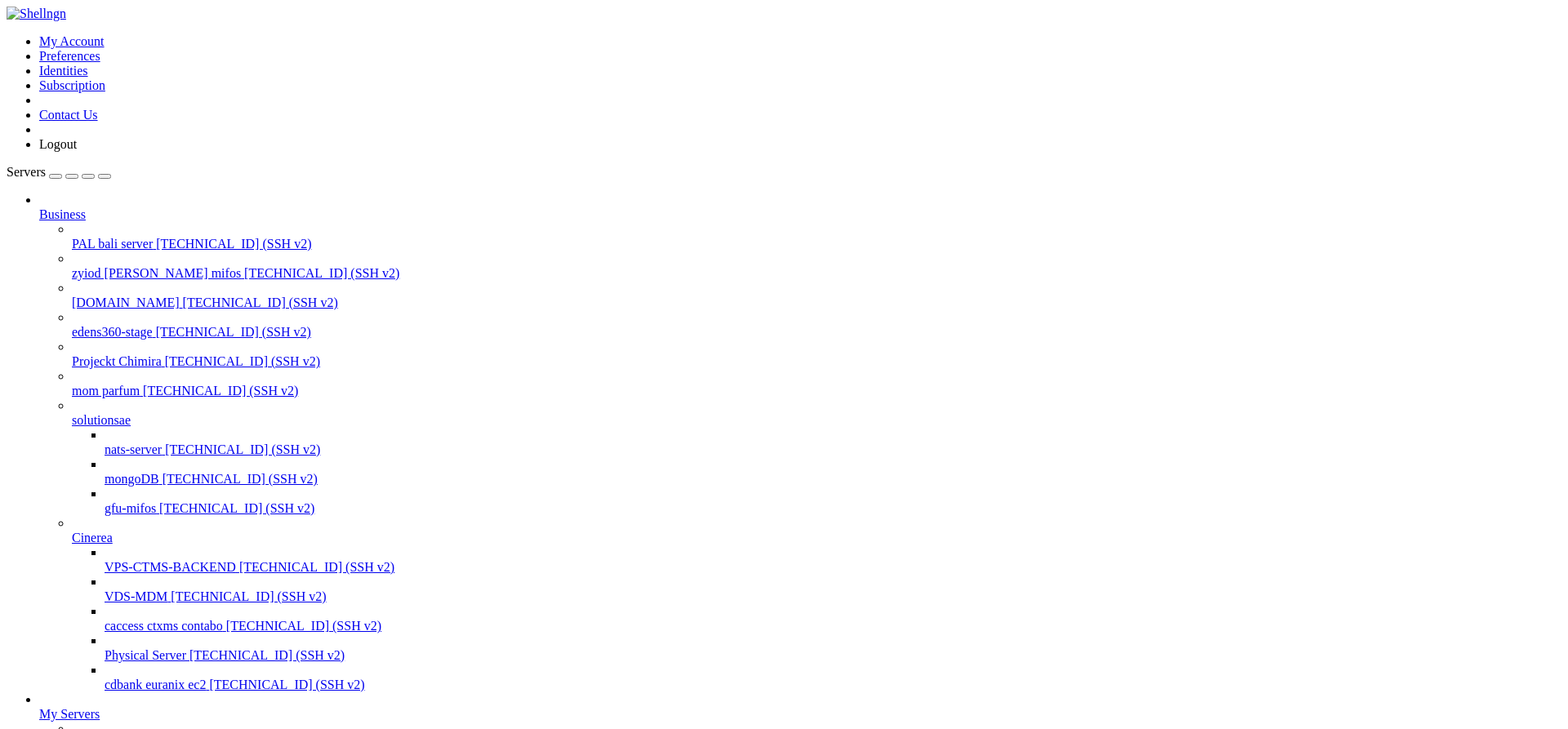
scroll to position [14, 0]
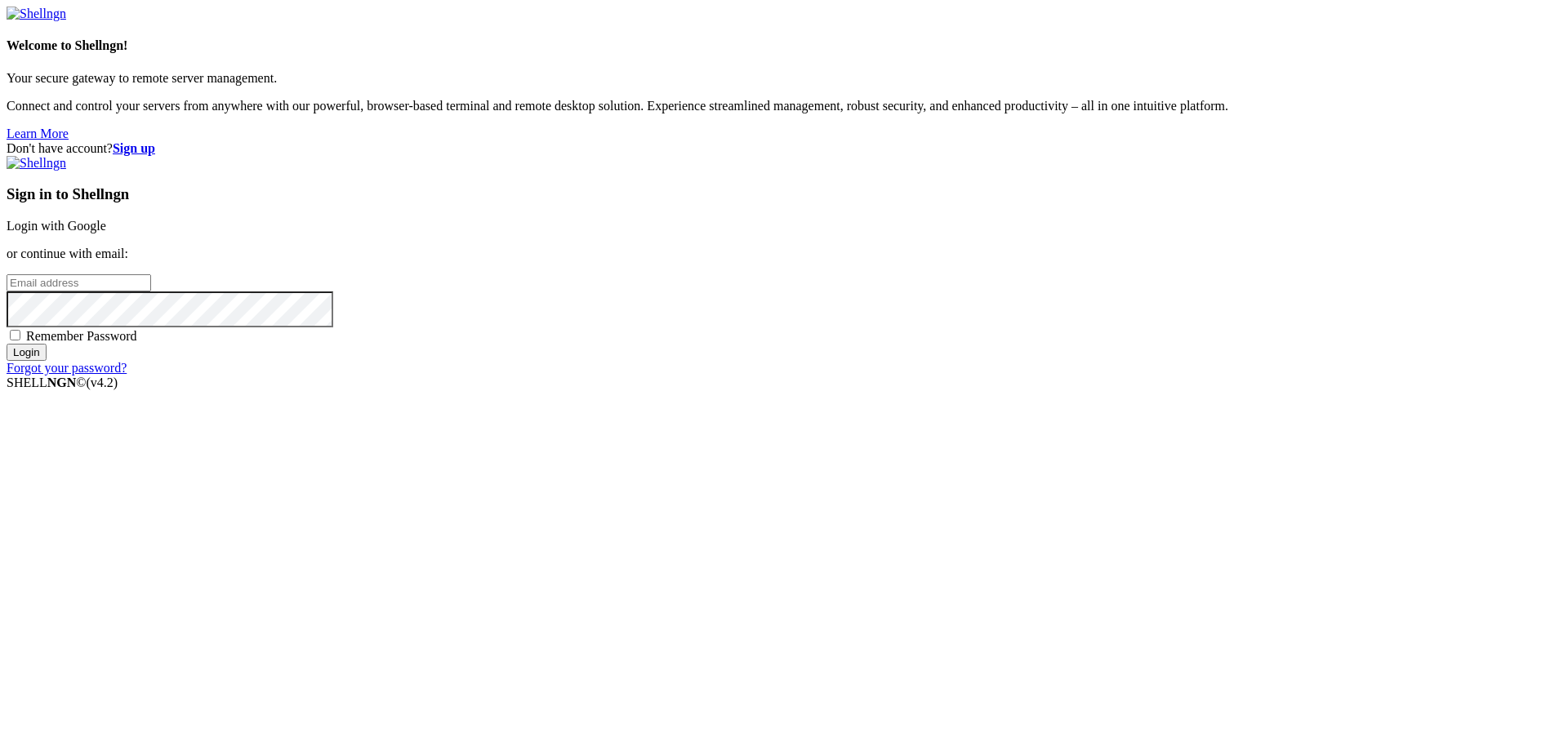
click at [106, 232] on link "Login with Google" at bounding box center [56, 226] width 100 height 14
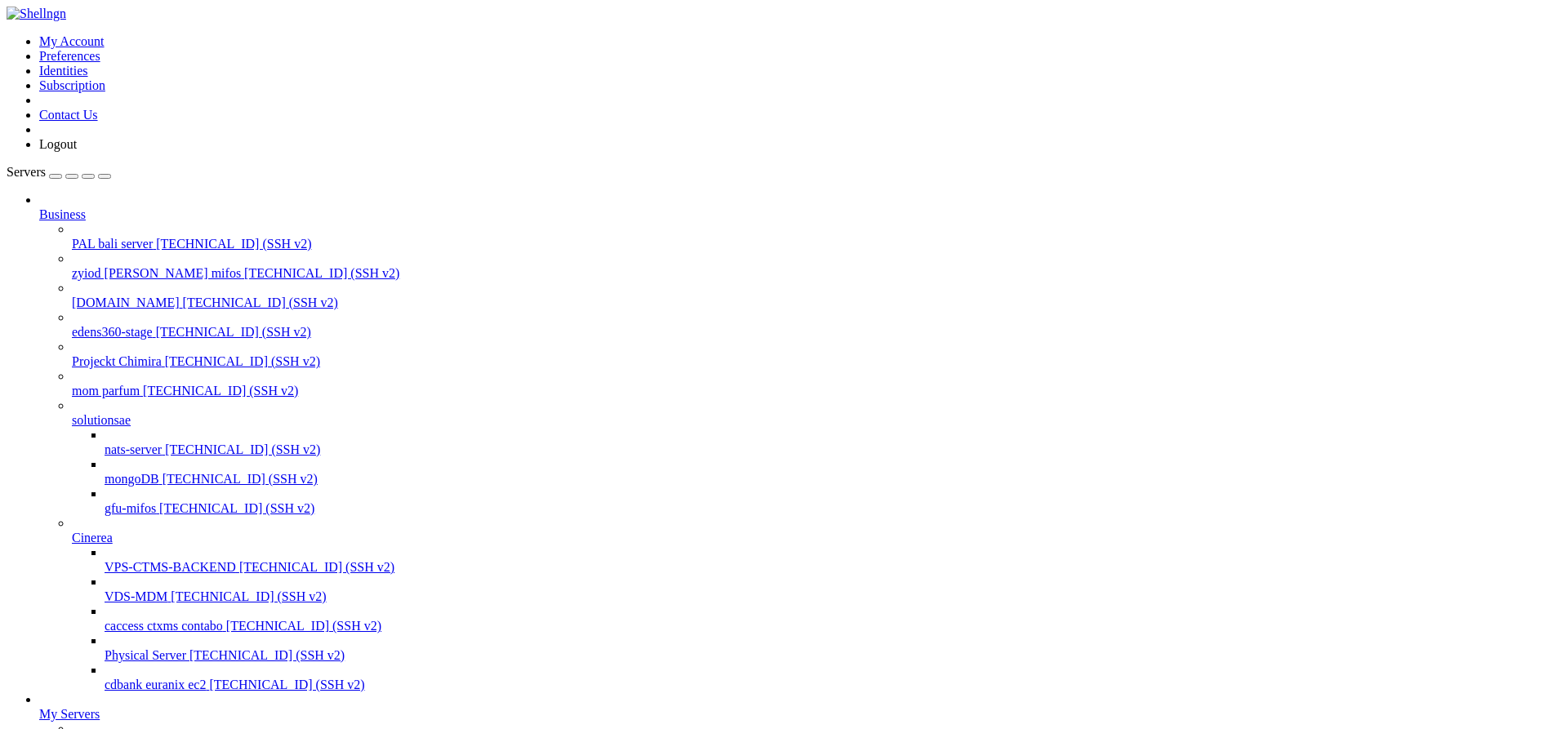
scroll to position [232, 0]
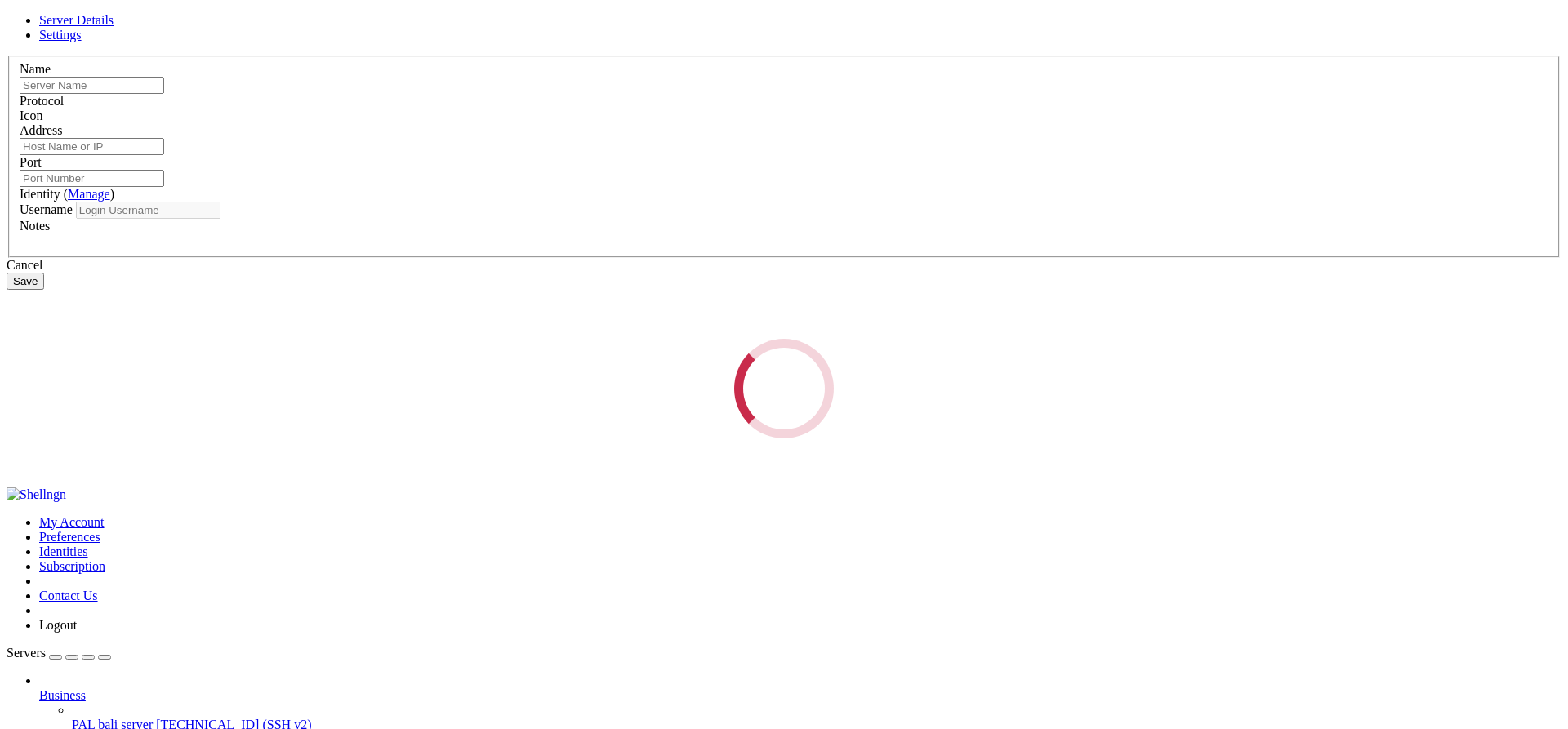
type input "contabo 8gb"
type input "[TECHNICAL_ID]"
type input "22"
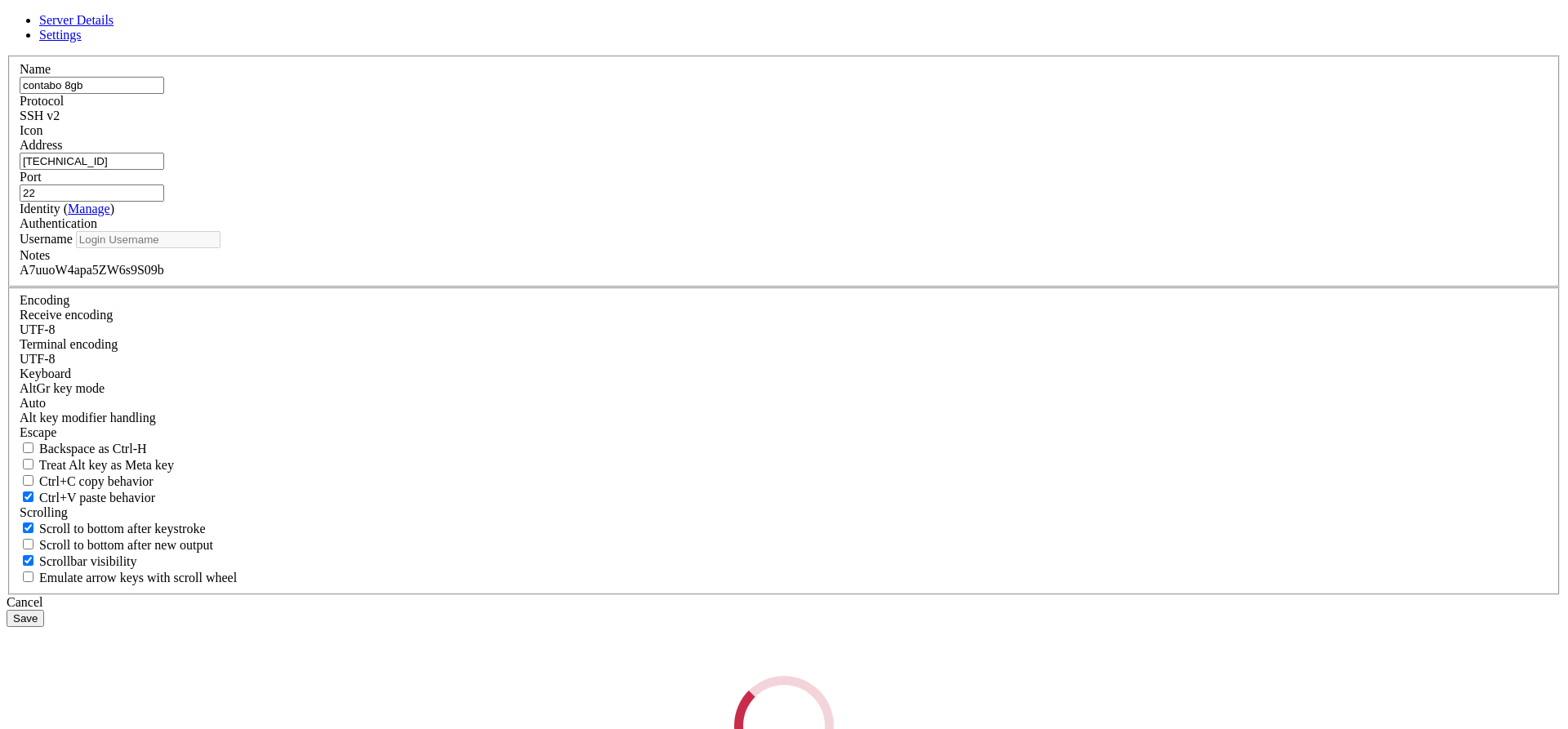
type input "root"
click at [49, 262] on label "Notes" at bounding box center [35, 255] width 31 height 14
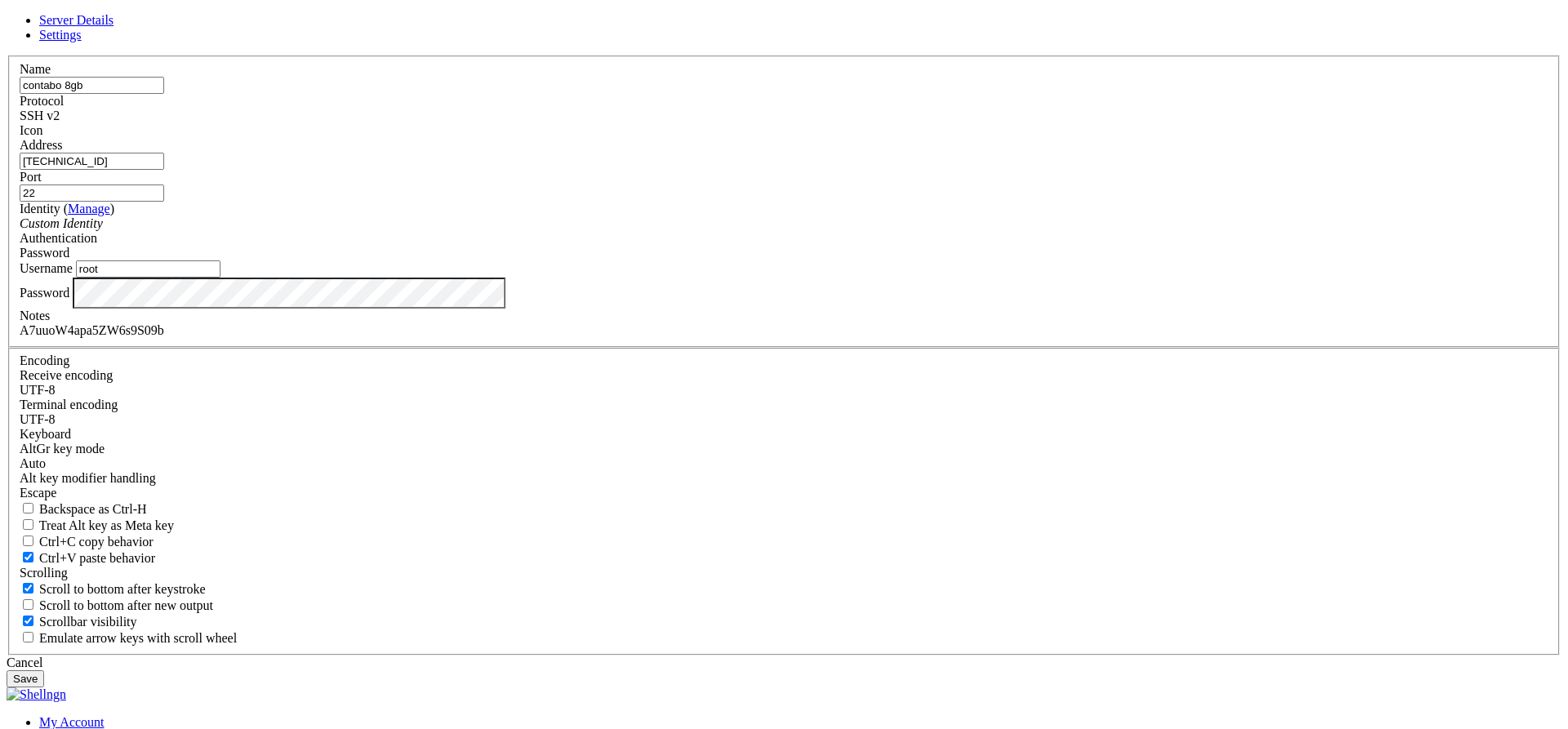
click at [666, 338] on div "A7uuoW4apa5ZW6s9S09b" at bounding box center [784, 330] width 1529 height 15
click at [648, 338] on div "A7uuoW4apa5ZW6s9S09b" at bounding box center [784, 330] width 1529 height 15
click at [671, 338] on div "A7uuoW45ZW6s9S09b" at bounding box center [784, 330] width 1529 height 15
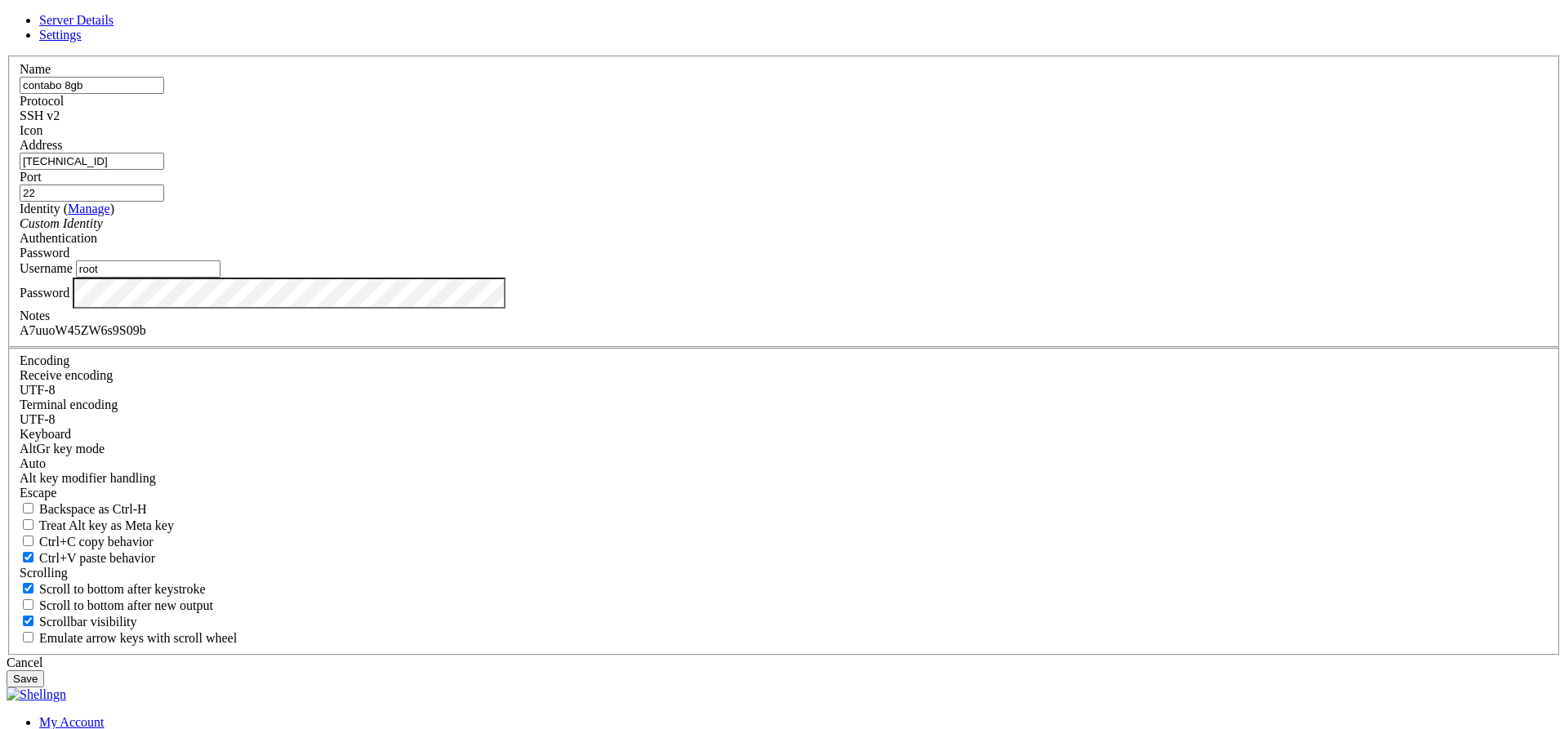
click at [673, 338] on div "A7uuoW45ZW6s9S09b" at bounding box center [784, 330] width 1529 height 15
copy div "A7uuoW45ZW6s9S09b"
click at [45, 671] on button "Save" at bounding box center [26, 679] width 38 height 17
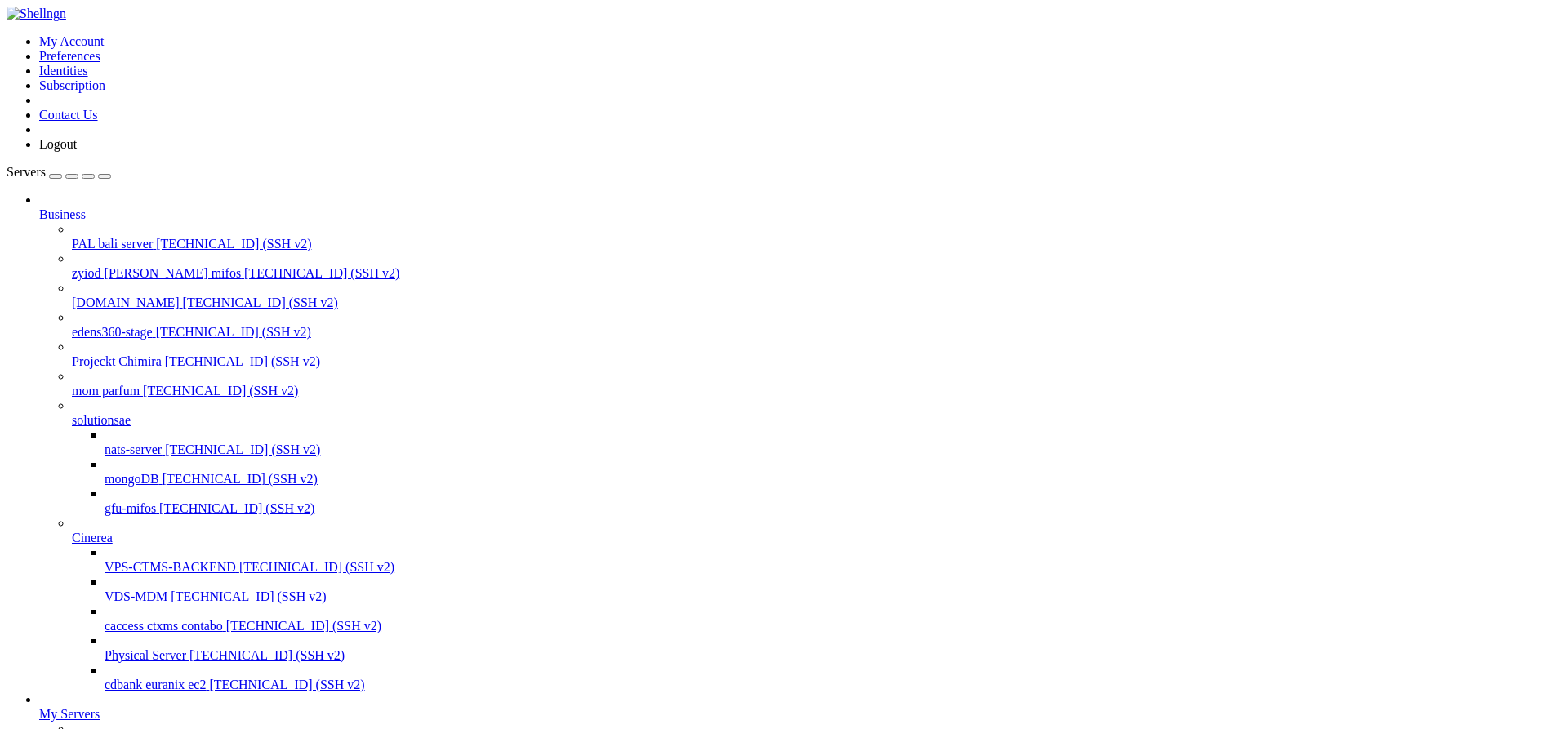
scroll to position [5175, 0]
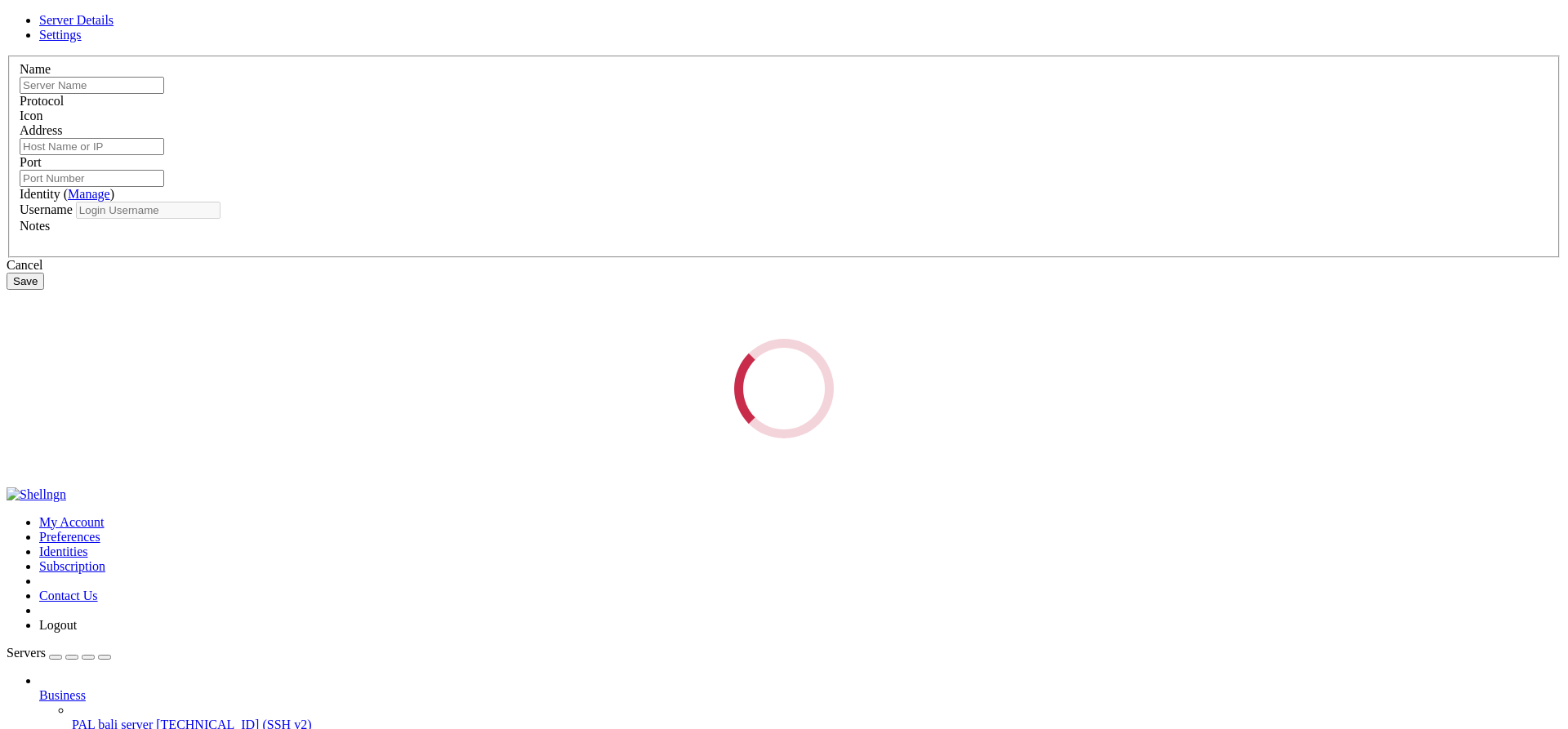
type input "contabo 8gb"
type input "[TECHNICAL_ID]"
type input "22"
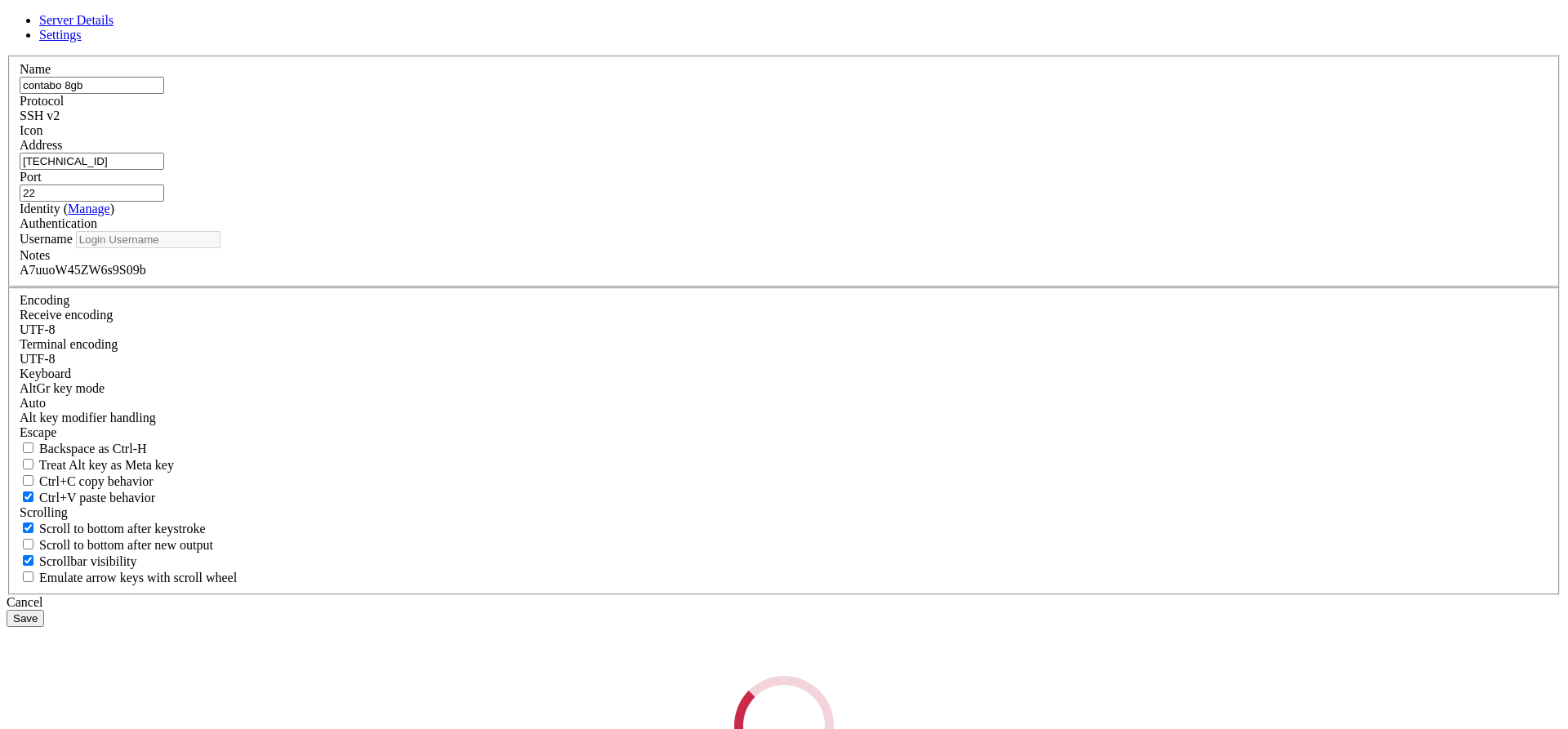
type input "root"
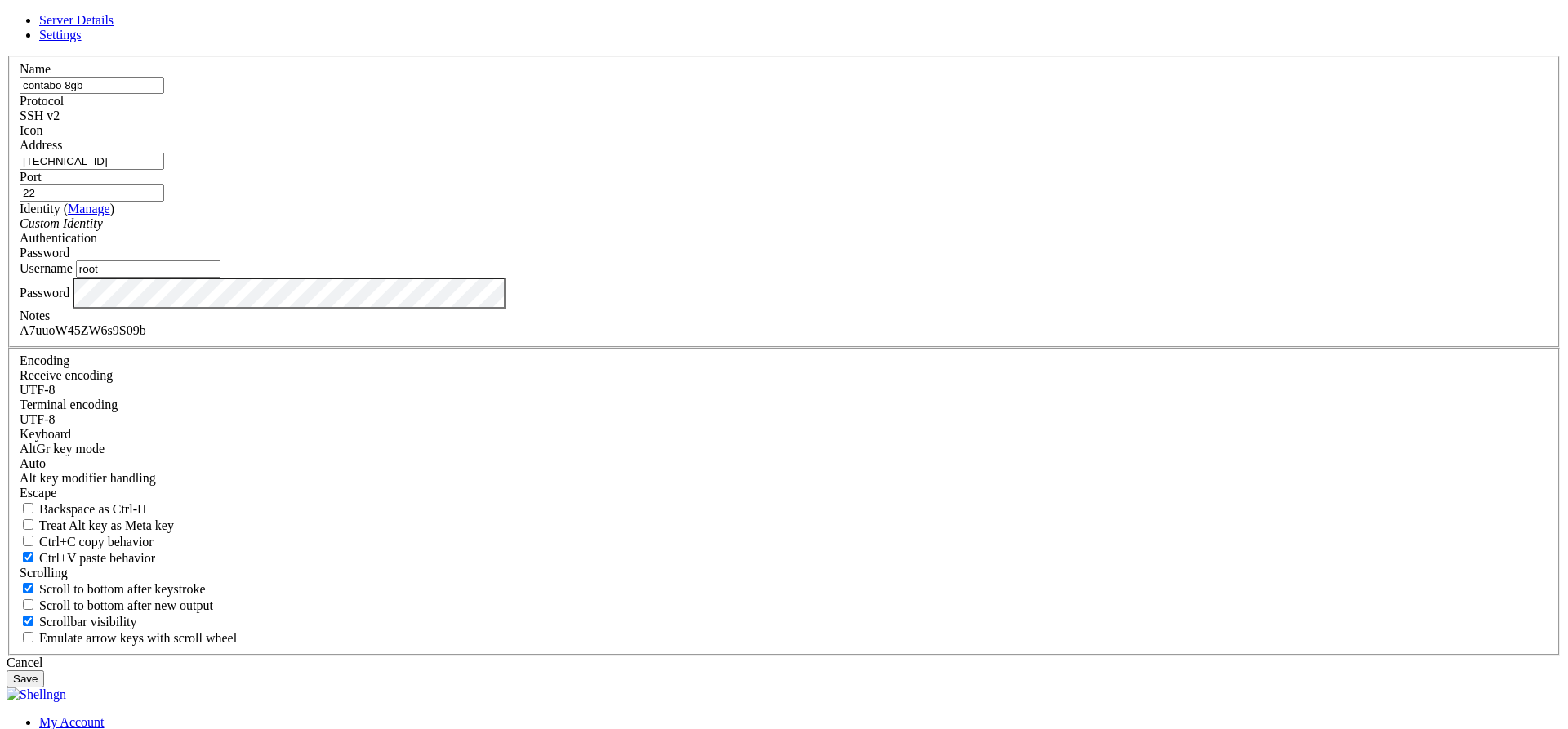
click at [660, 338] on div "A7uuoW45ZW6s9S09b" at bounding box center [784, 330] width 1529 height 15
click at [685, 338] on div "A7uuoW45ZW6s9S09b" at bounding box center [784, 330] width 1529 height 15
click at [7, 55] on icon at bounding box center [7, 55] width 0 height 0
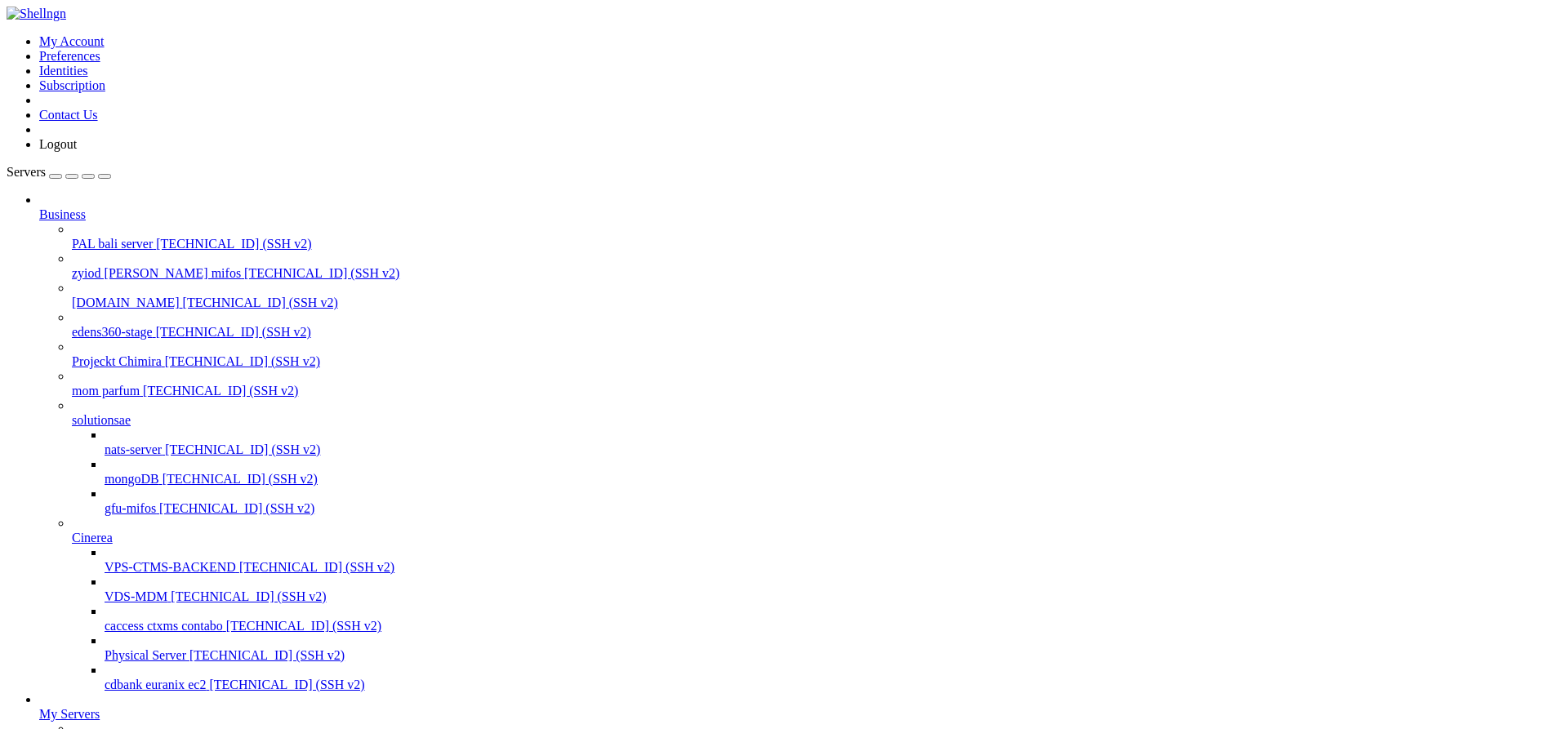
drag, startPoint x: 252, startPoint y: 3119, endPoint x: 391, endPoint y: 3116, distance: 139.0
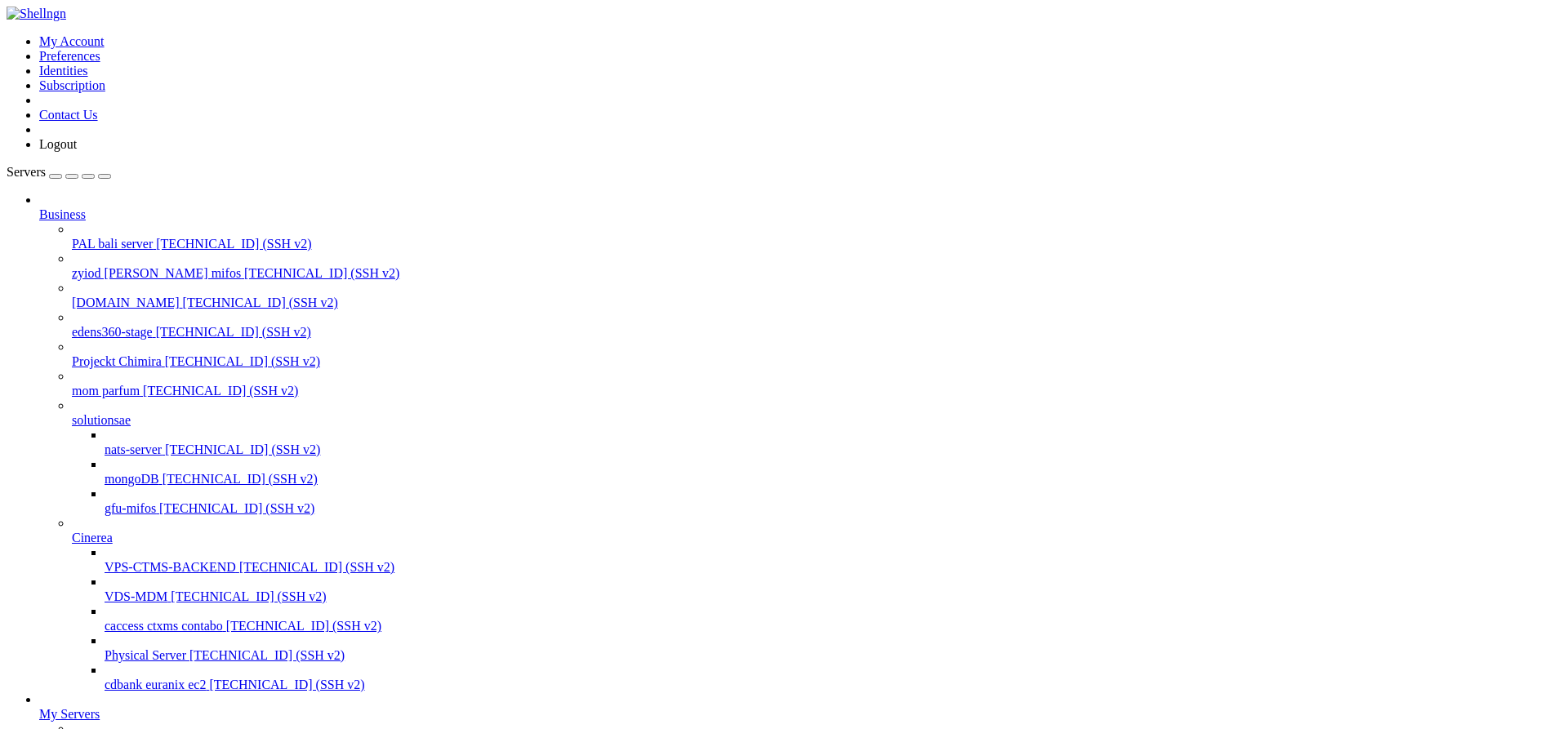
scroll to position [313, 0]
drag, startPoint x: 1146, startPoint y: 2833, endPoint x: 14, endPoint y: 2817, distance: 1132.1
drag, startPoint x: 1142, startPoint y: 2855, endPoint x: 18, endPoint y: 2819, distance: 1124.6
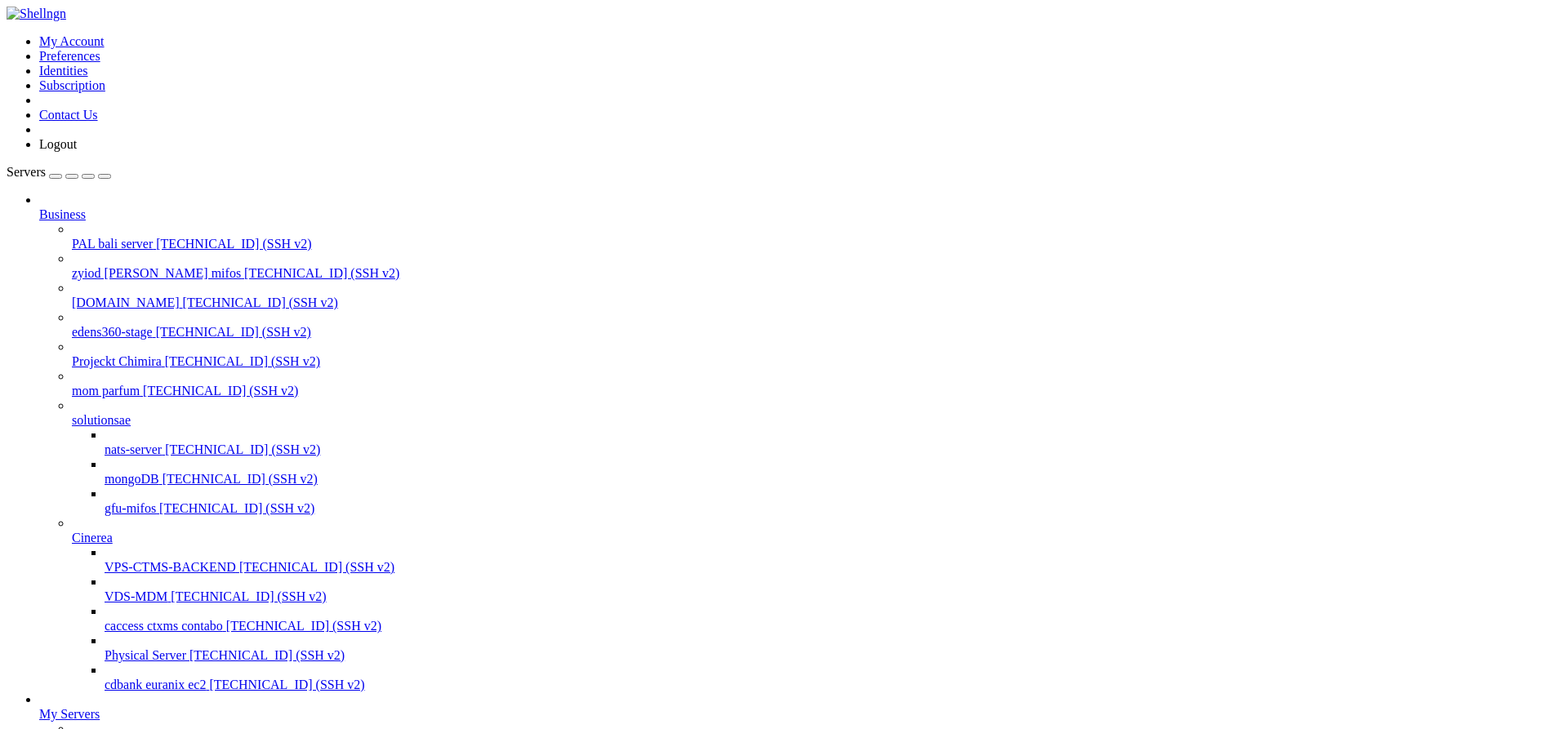
copy x-row "AAAAC3NzaC1lZDI1NTE5AAAAIMO1UqaE0kXMeiFnicu"
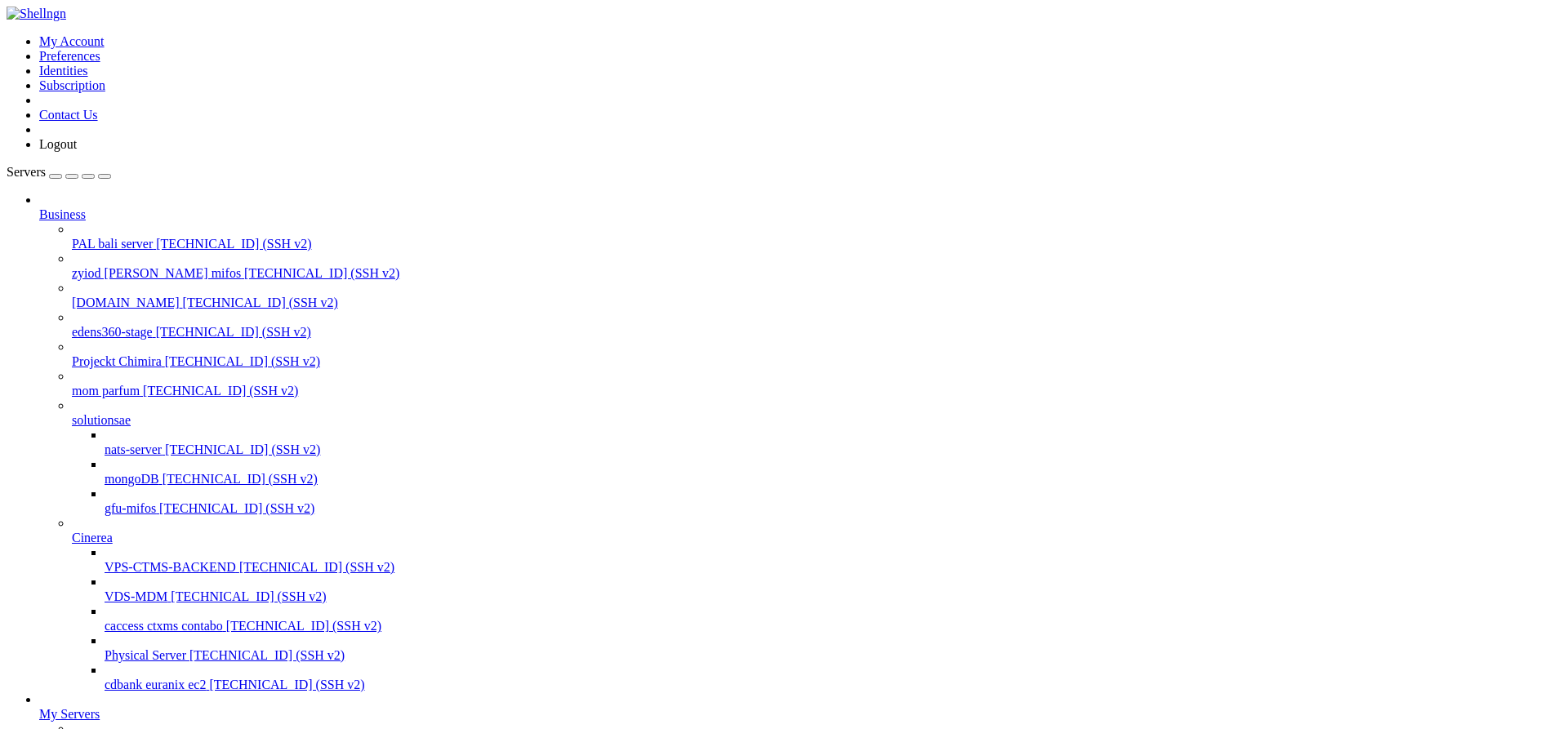
copy x-row "AAAAC3NzaC1lZDI1NTE5AAAAIMO1UqaE0kXMeiFnicu"
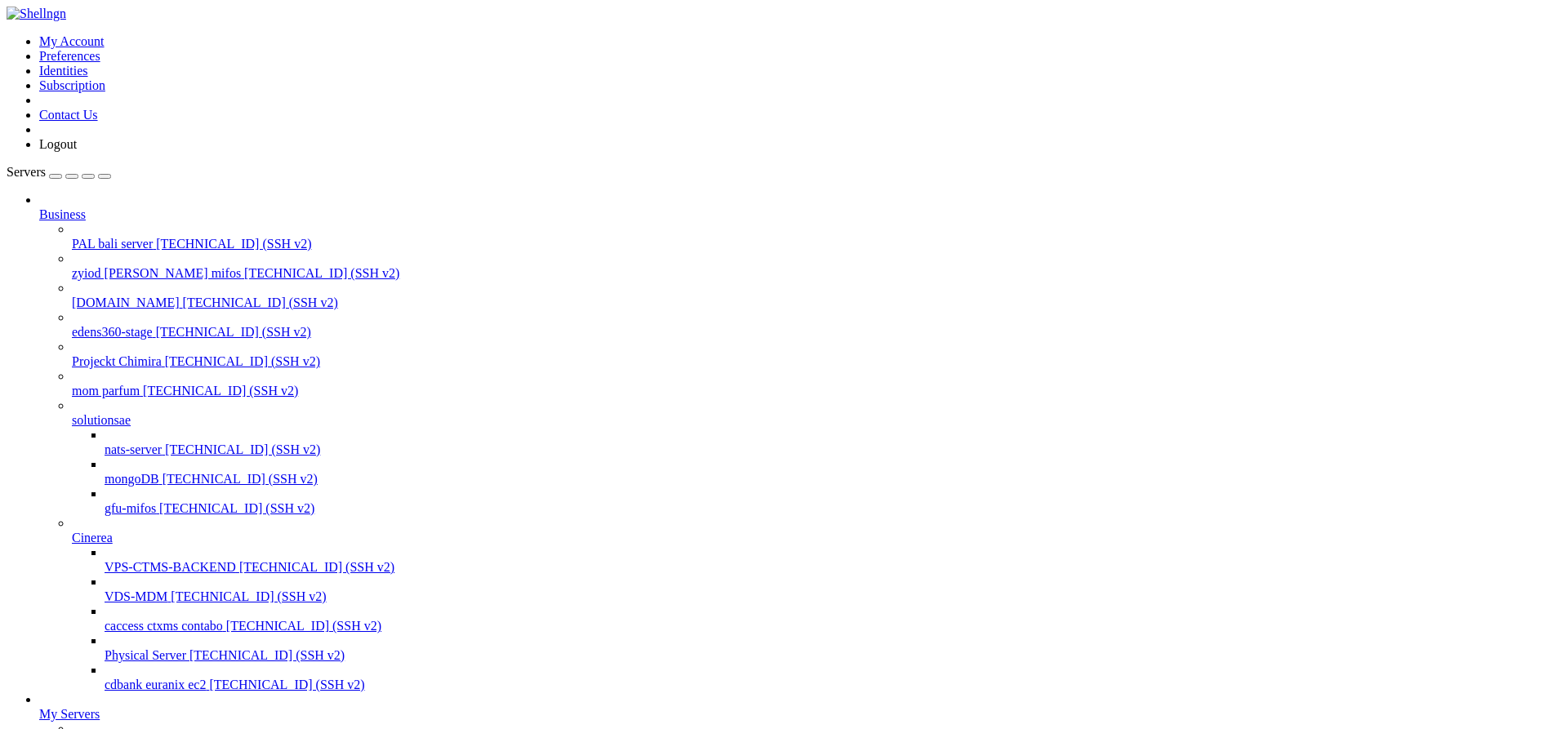
drag, startPoint x: 643, startPoint y: 3568, endPoint x: 15, endPoint y: 3559, distance: 628.1
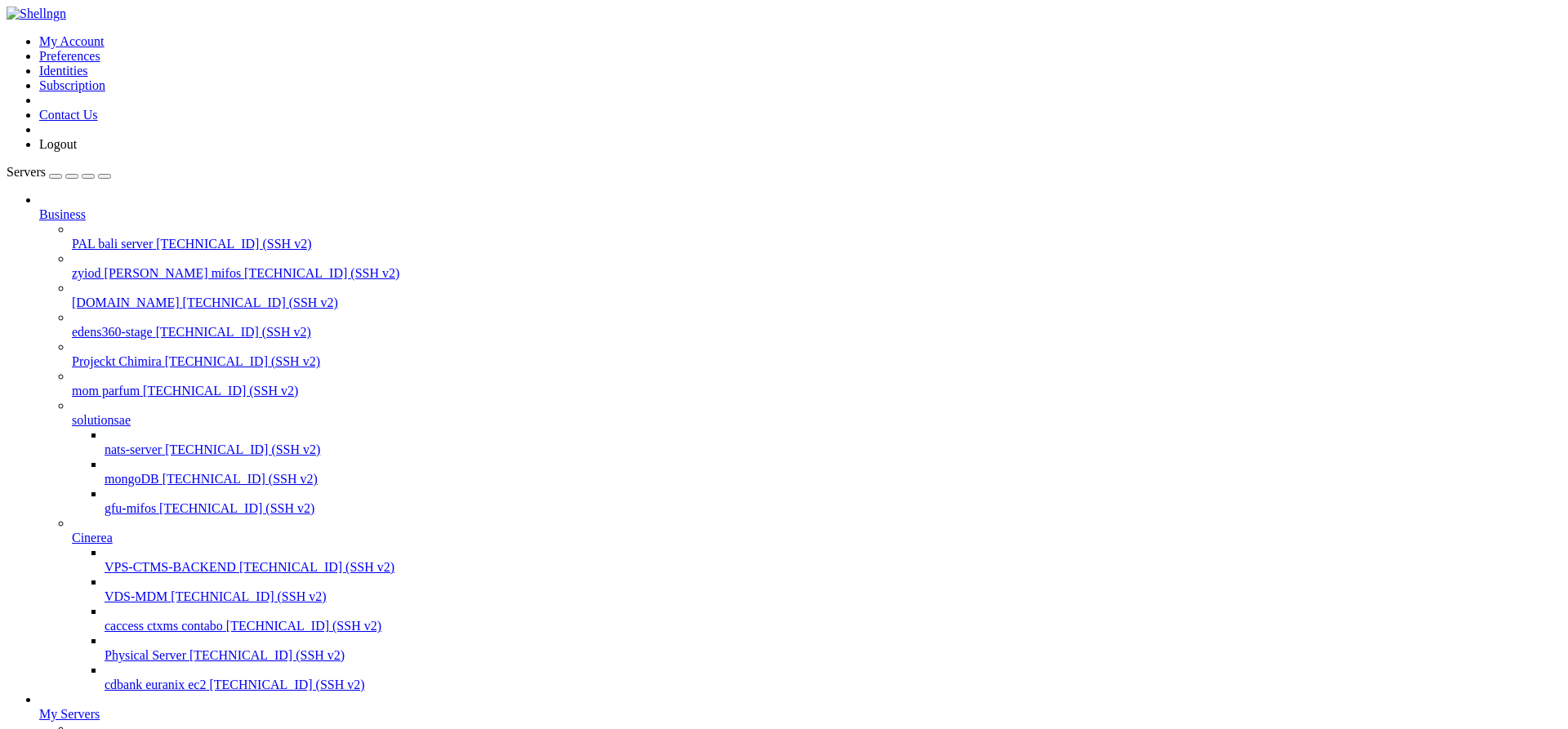
scroll to position [244, 0]
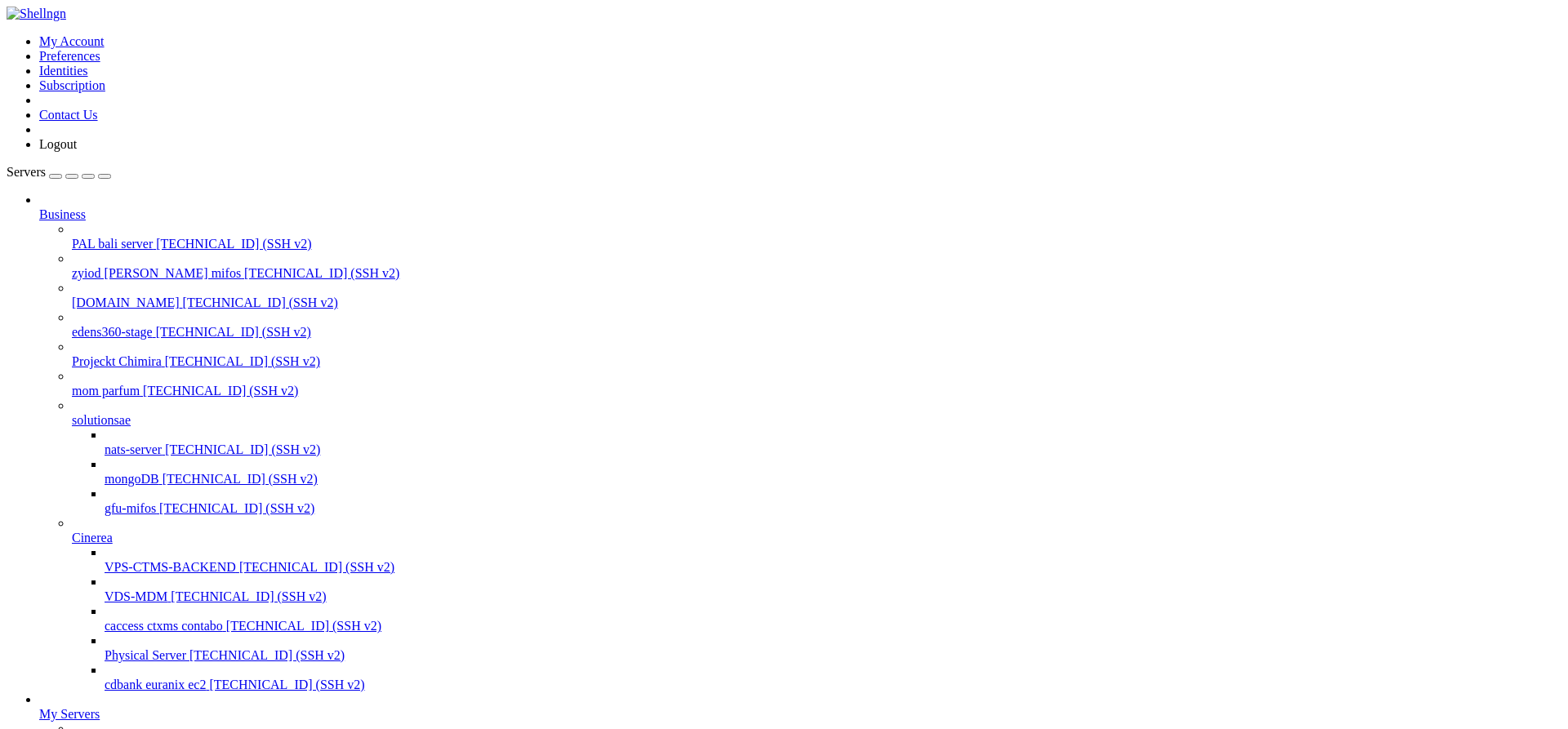
copy x-row "saved"
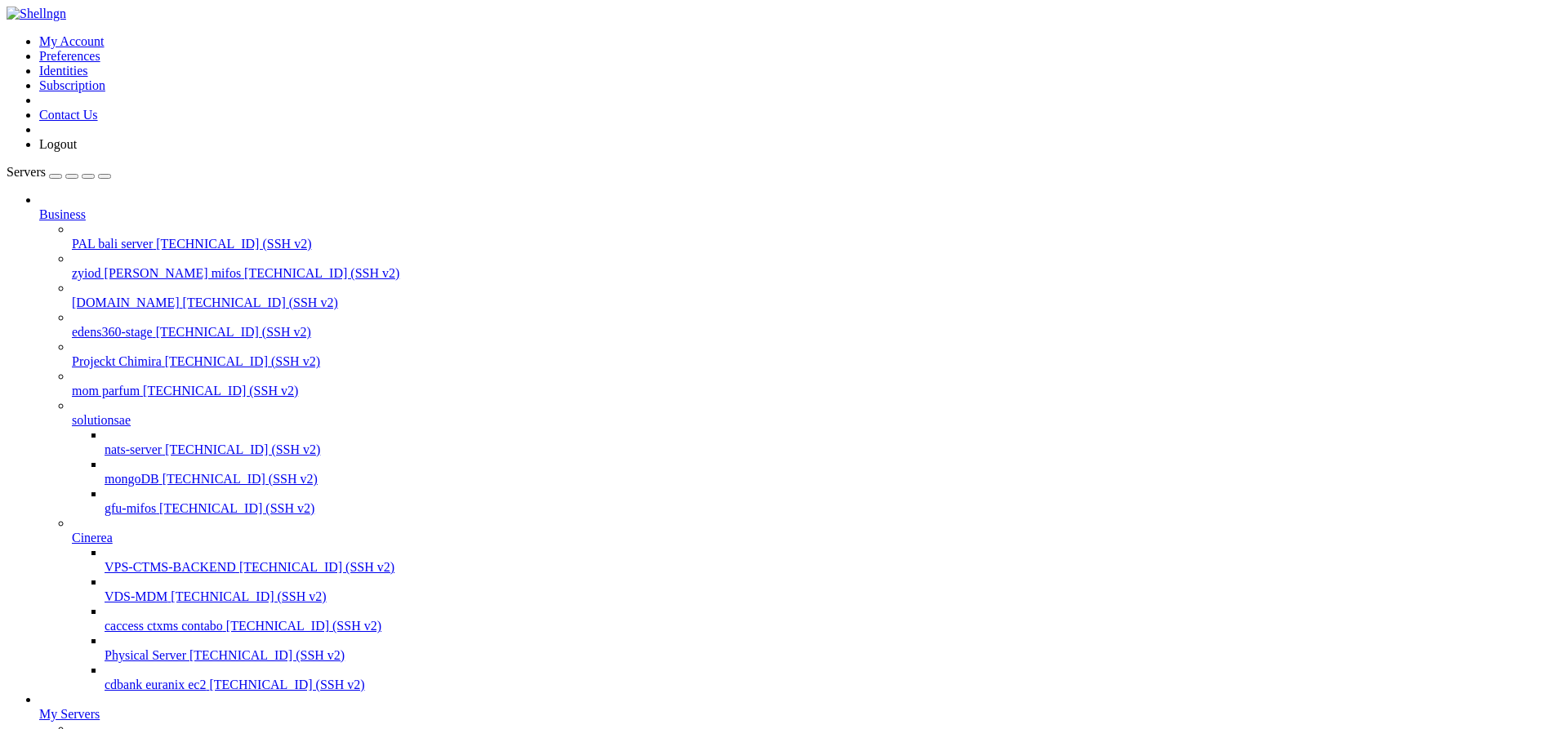
drag, startPoint x: 247, startPoint y: 3209, endPoint x: 451, endPoint y: 3213, distance: 204.0
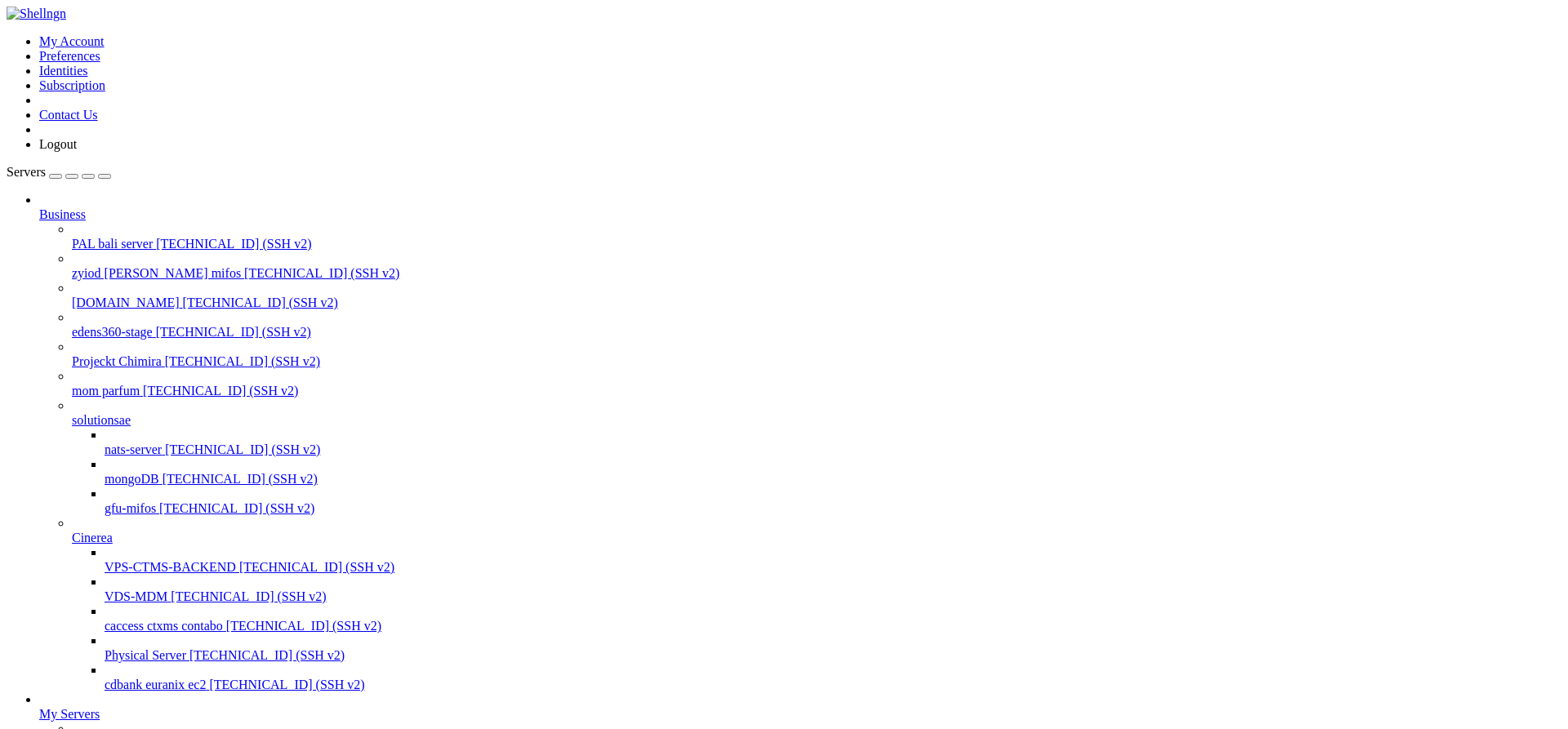
scroll to position [381, 0]
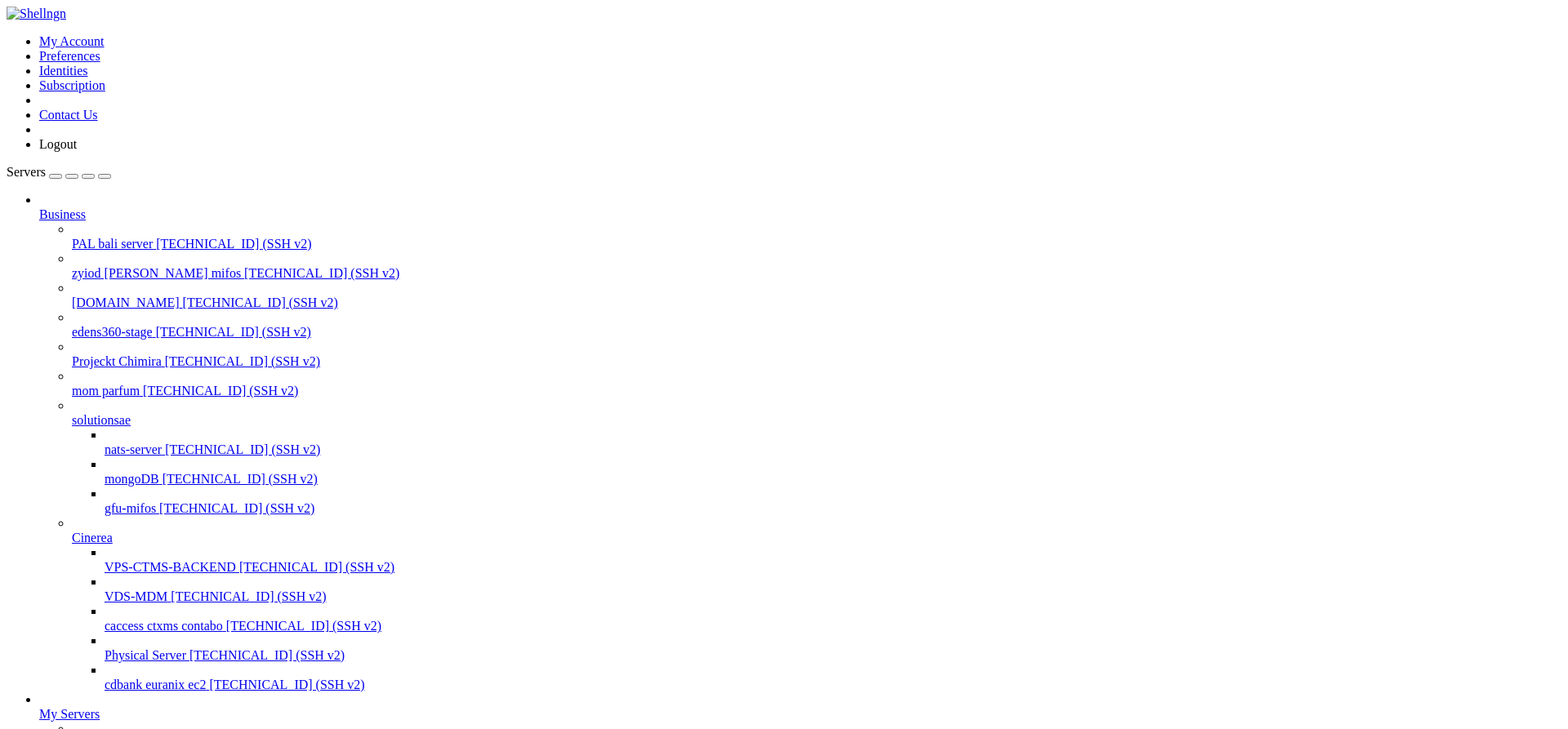
scroll to position [490, 0]
drag, startPoint x: 626, startPoint y: 3498, endPoint x: 21, endPoint y: 3497, distance: 605.0
drag, startPoint x: 17, startPoint y: 3481, endPoint x: 677, endPoint y: 3488, distance: 660.0
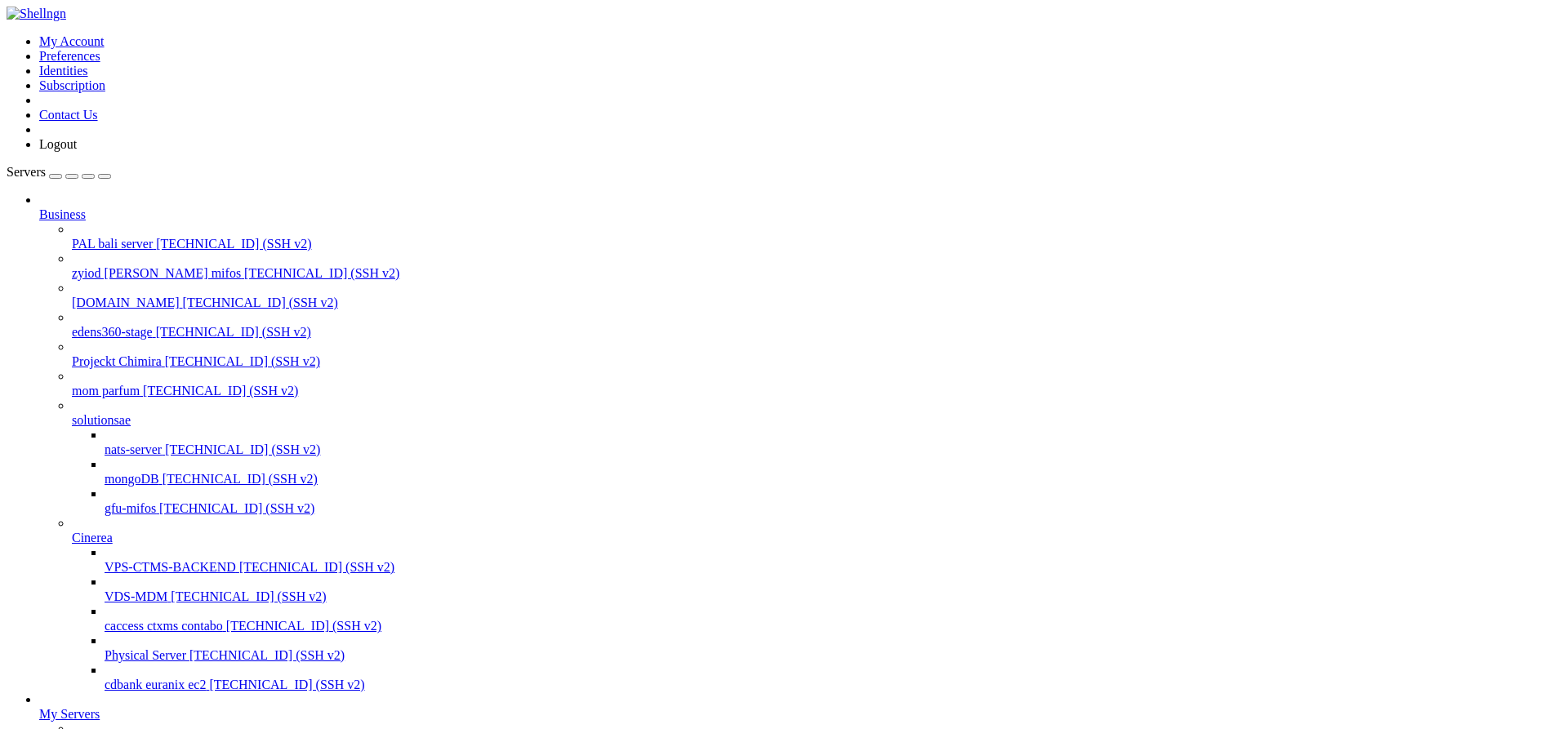
drag, startPoint x: 795, startPoint y: 3500, endPoint x: 15, endPoint y: 3485, distance: 780.1
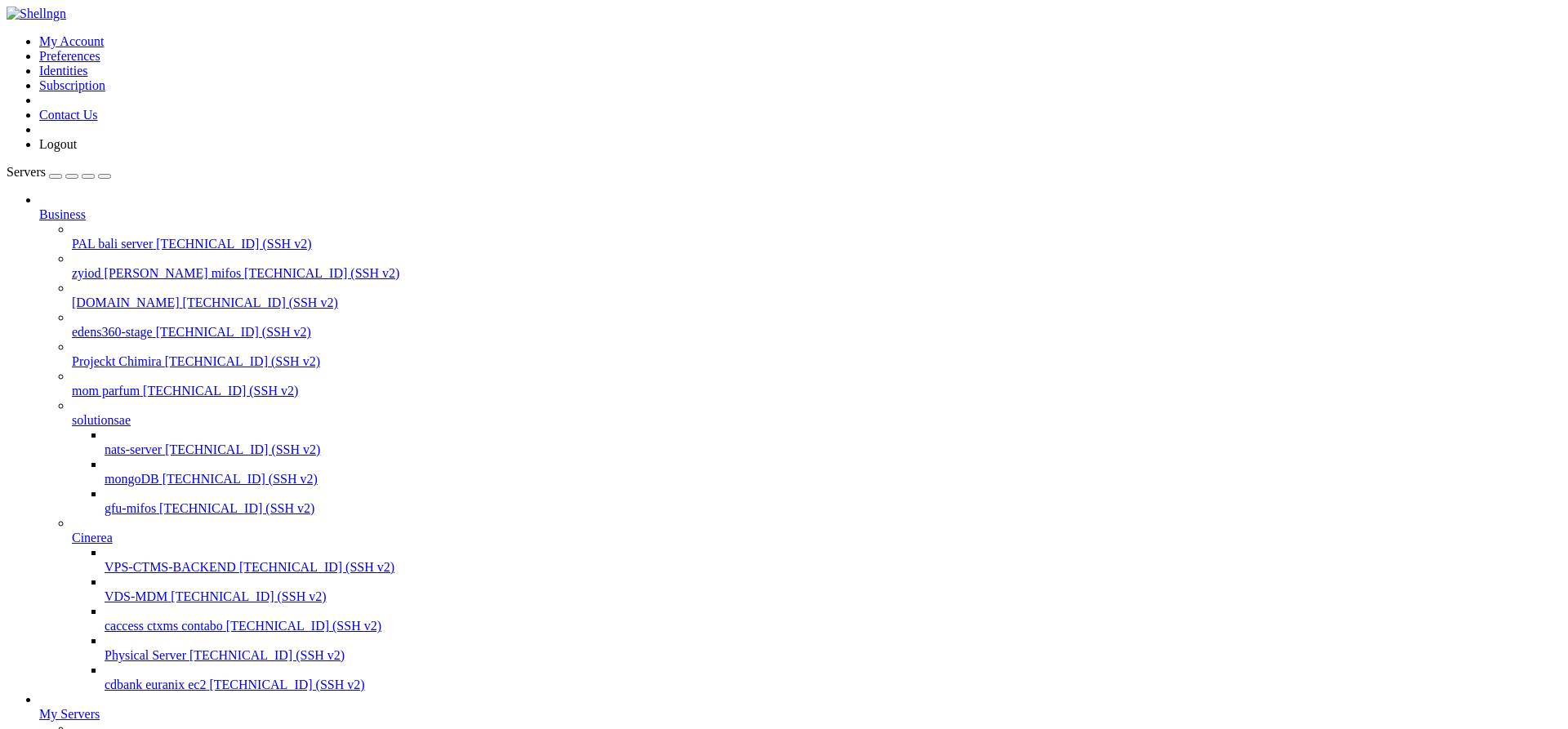
drag, startPoint x: 63, startPoint y: 3468, endPoint x: 549, endPoint y: 3470, distance: 486.0
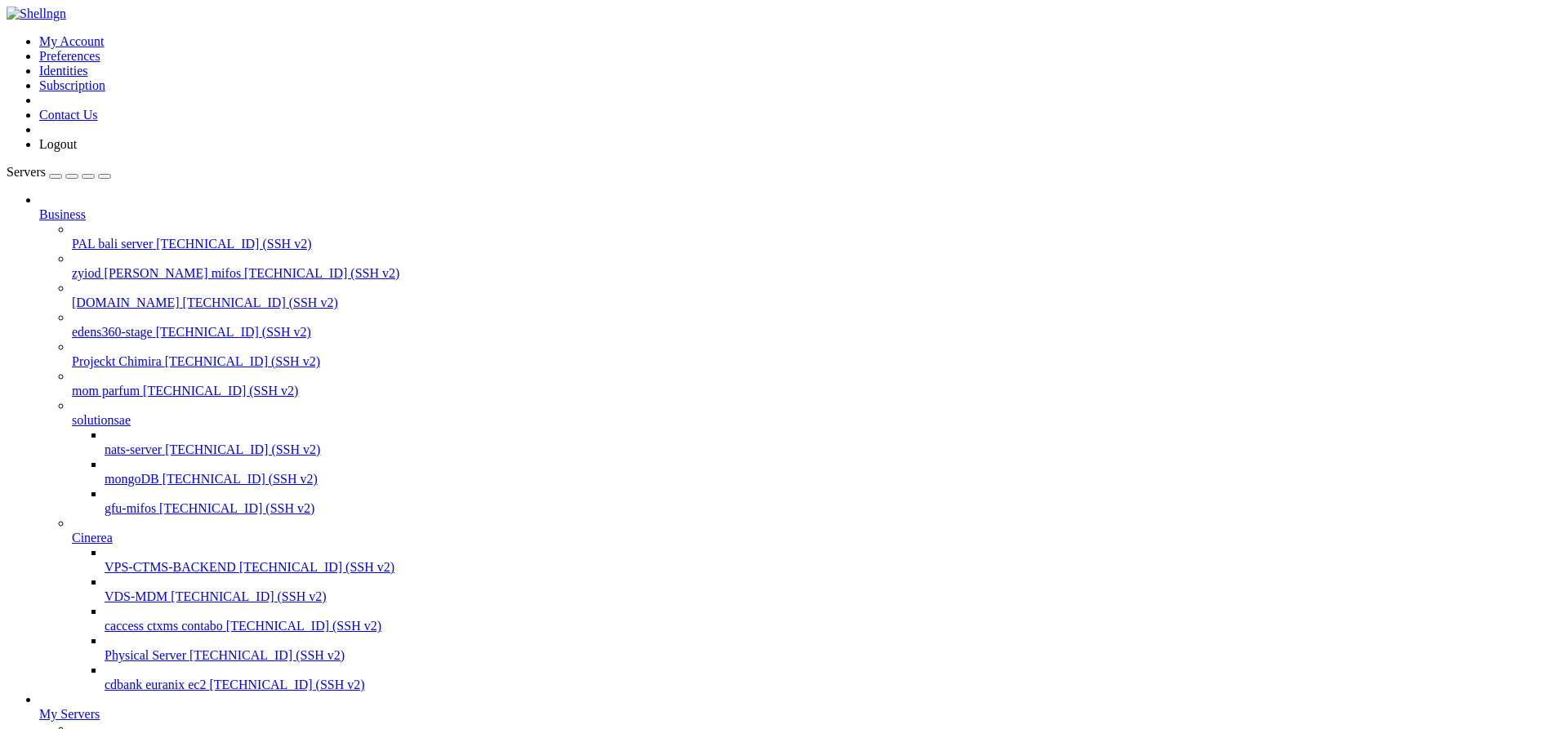
drag, startPoint x: 589, startPoint y: 3525, endPoint x: 134, endPoint y: 3523, distance: 455.0
drag, startPoint x: 214, startPoint y: 3548, endPoint x: 15, endPoint y: 3522, distance: 200.7
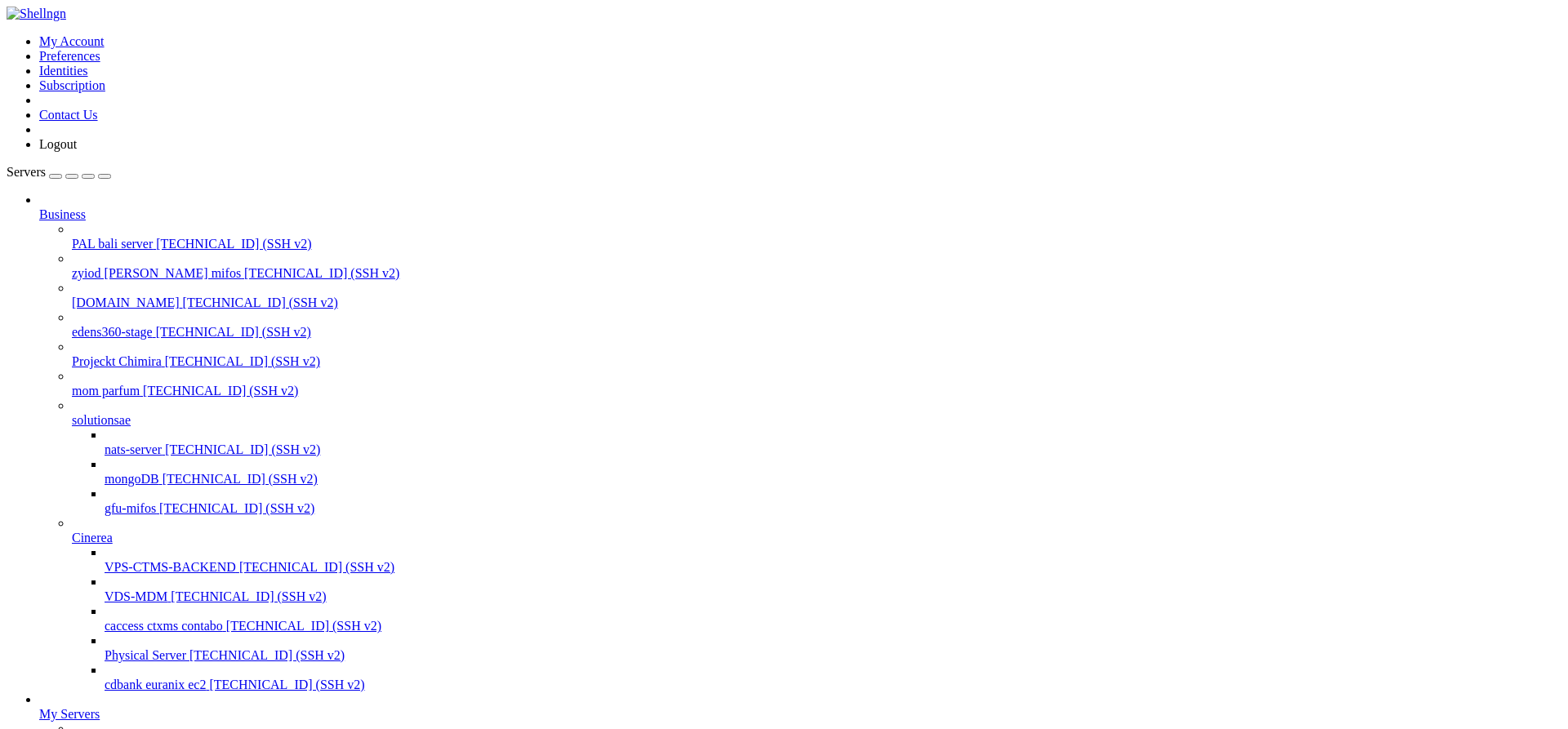
scroll to position [748, 0]
drag, startPoint x: 788, startPoint y: 3509, endPoint x: 66, endPoint y: 3479, distance: 722.6
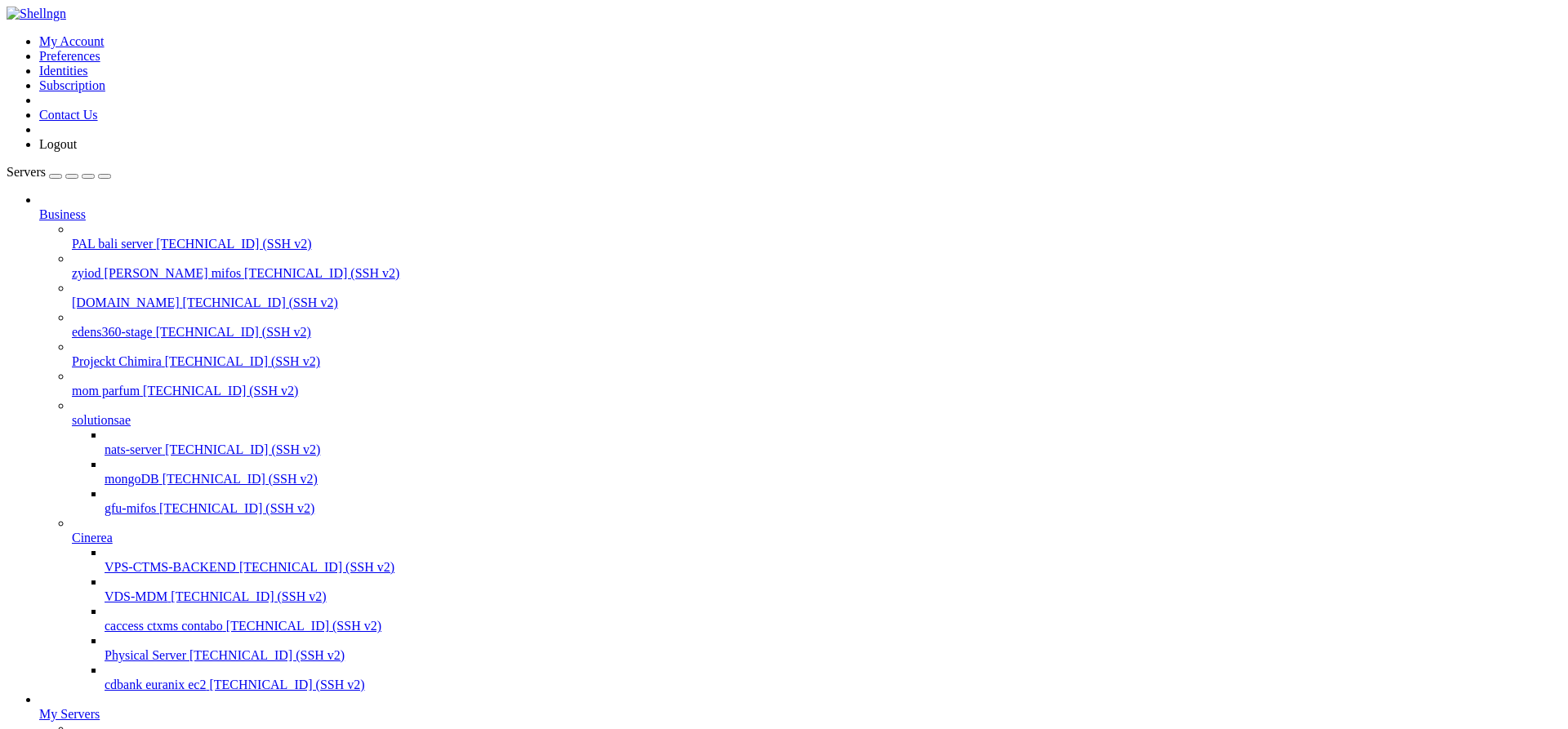
drag, startPoint x: 292, startPoint y: 3546, endPoint x: 15, endPoint y: 3484, distance: 283.9
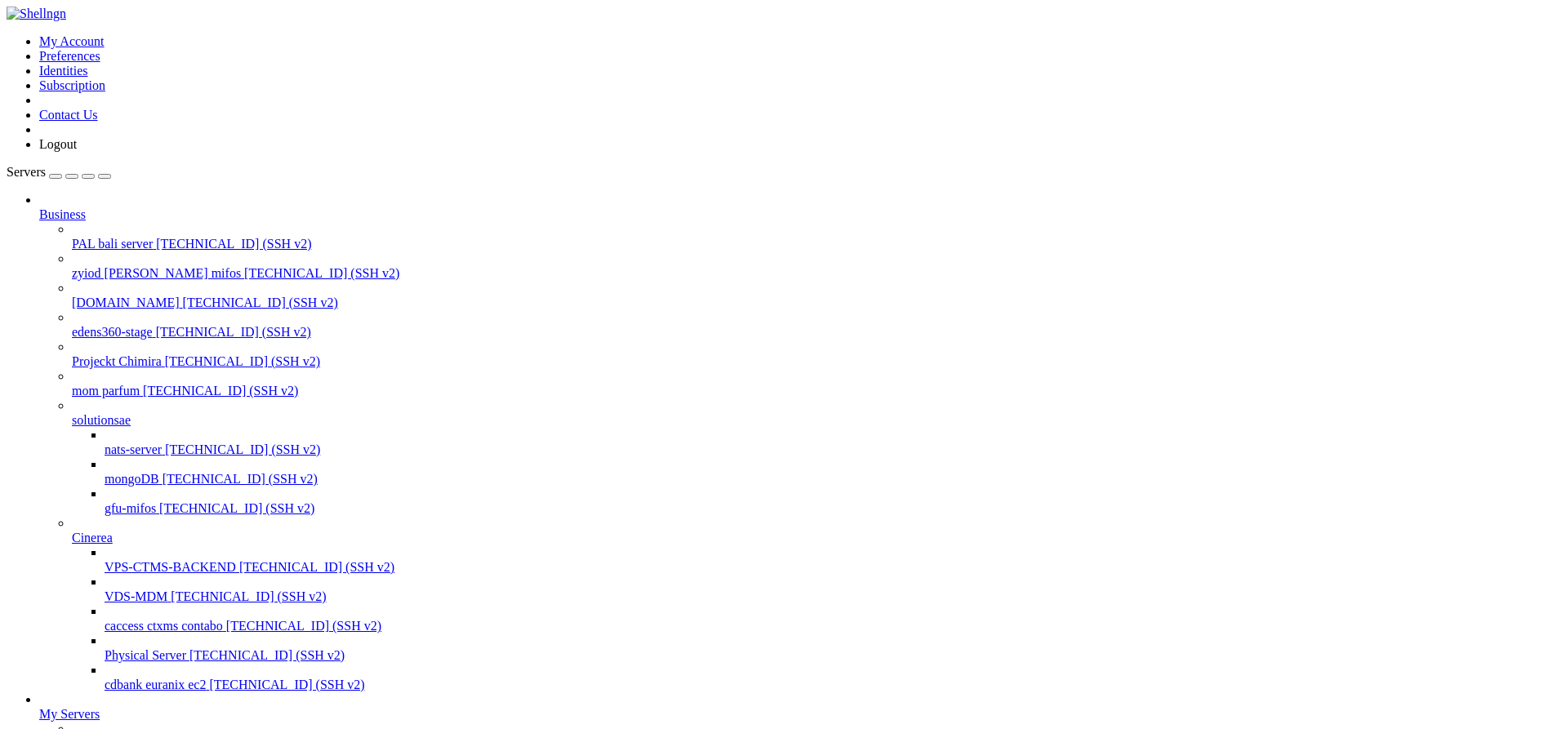
drag, startPoint x: 142, startPoint y: 3508, endPoint x: 522, endPoint y: 3511, distance: 380.0
drag, startPoint x: 549, startPoint y: 3511, endPoint x: 573, endPoint y: 3510, distance: 24.0
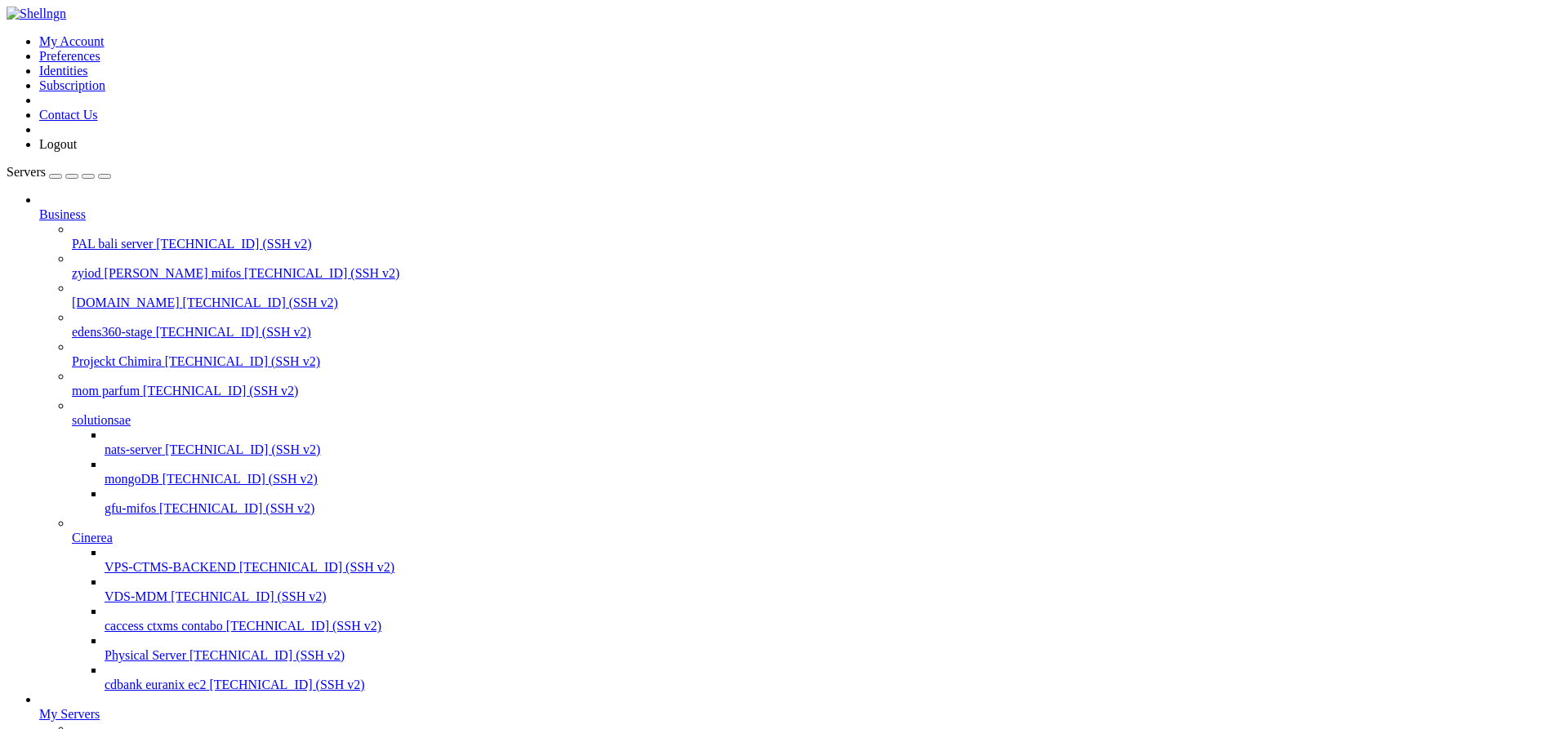
drag, startPoint x: 523, startPoint y: 3508, endPoint x: 145, endPoint y: 3511, distance: 378.0
